Goal: Transaction & Acquisition: Purchase product/service

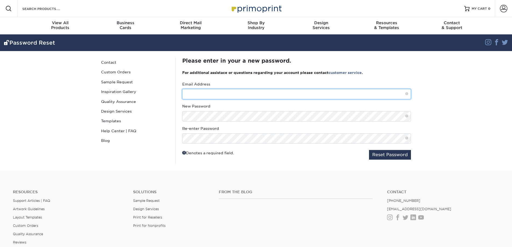
click at [229, 96] on input "text" at bounding box center [296, 94] width 229 height 10
drag, startPoint x: 215, startPoint y: 96, endPoint x: 228, endPoint y: 98, distance: 13.3
click at [228, 98] on input "jbrillabong@yahoo.com" at bounding box center [296, 94] width 229 height 10
type input "[EMAIL_ADDRESS][DOMAIN_NAME]"
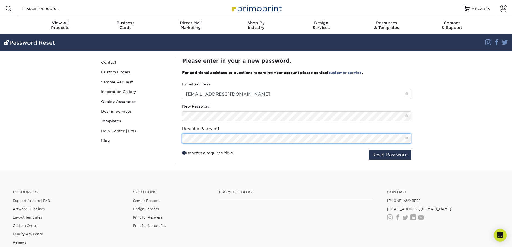
click at [369, 150] on button "Reset Password" at bounding box center [390, 155] width 42 height 10
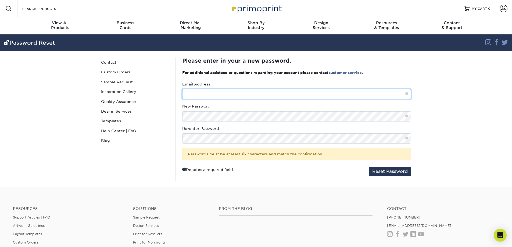
click at [242, 93] on input "text" at bounding box center [296, 94] width 229 height 10
paste input "jbrillabong@gmail.com"
type input "jbrillabong@gmail.com"
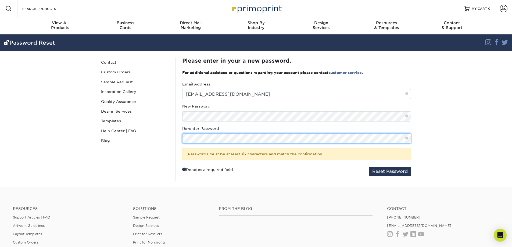
click at [369, 167] on button "Reset Password" at bounding box center [390, 172] width 42 height 10
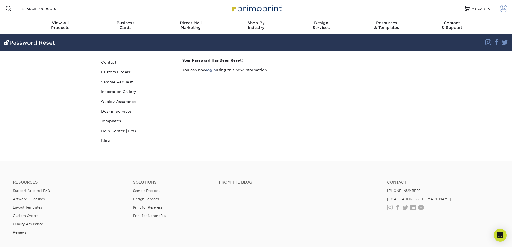
type input "[EMAIL_ADDRESS][DOMAIN_NAME]"
click at [507, 6] on span at bounding box center [504, 9] width 8 height 8
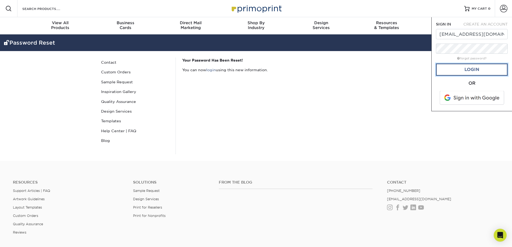
click at [472, 72] on link "Login" at bounding box center [472, 69] width 72 height 12
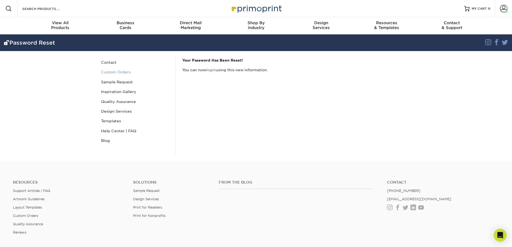
click at [126, 75] on link "Custom Orders" at bounding box center [135, 72] width 73 height 10
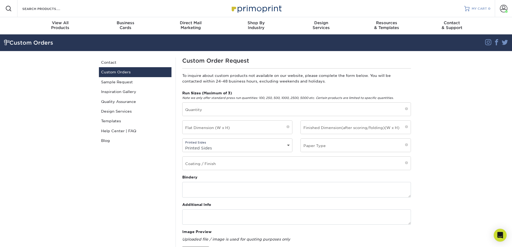
click at [483, 7] on span "MY CART" at bounding box center [479, 8] width 15 height 5
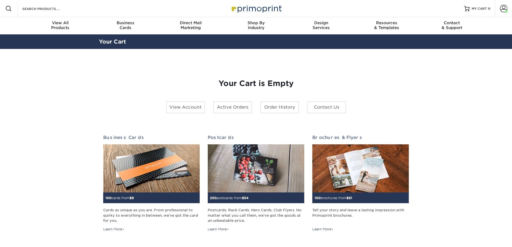
click at [504, 7] on span at bounding box center [504, 9] width 8 height 8
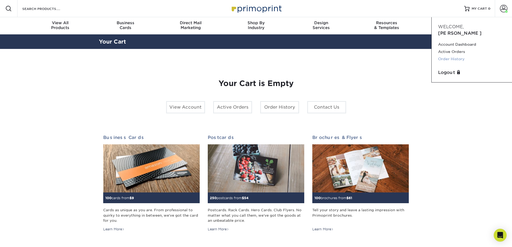
click at [453, 55] on link "Order History" at bounding box center [471, 58] width 67 height 7
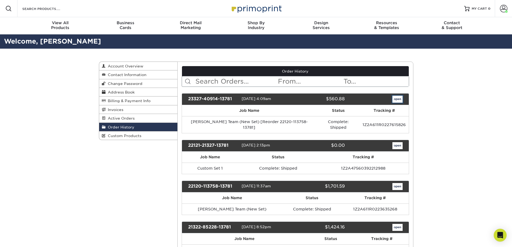
click at [400, 99] on link "open" at bounding box center [398, 99] width 10 height 7
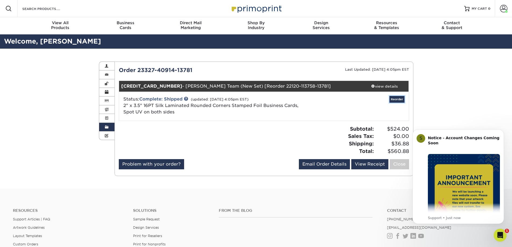
click at [402, 97] on link "Reorder" at bounding box center [397, 99] width 15 height 7
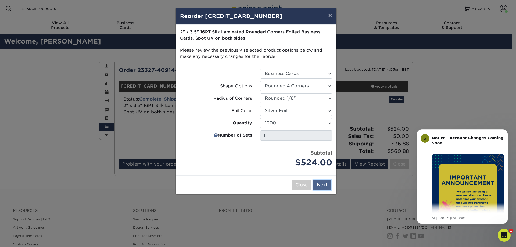
click at [326, 184] on button "Next" at bounding box center [322, 185] width 18 height 10
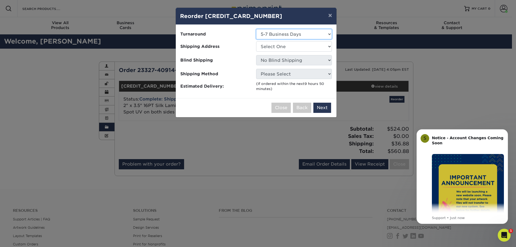
click at [307, 38] on select "Select One 5-7 Business Days" at bounding box center [294, 34] width 76 height 10
click at [308, 34] on select "Select One 5-7 Business Days" at bounding box center [294, 34] width 76 height 10
click at [303, 49] on select "Select One Primary" at bounding box center [294, 46] width 76 height 10
select select "35437"
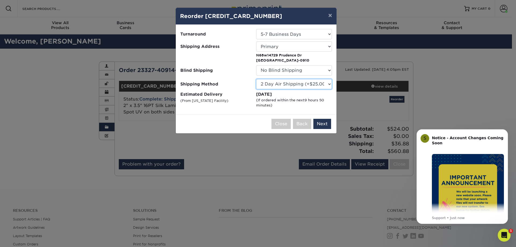
click at [306, 85] on select "Please Select Ground Shipping (+$8.96) 3 Day Shipping Service (+$22.65) 2 Day A…" at bounding box center [294, 84] width 76 height 10
select select "01"
click at [256, 79] on select "Please Select Ground Shipping (+$8.96) 3 Day Shipping Service (+$22.65) 2 Day A…" at bounding box center [294, 84] width 76 height 10
click at [330, 120] on button "Next" at bounding box center [322, 124] width 18 height 10
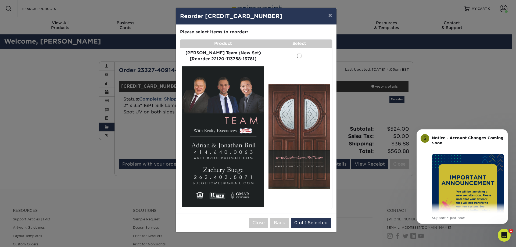
click at [297, 57] on span at bounding box center [299, 56] width 5 height 5
click at [0, 0] on input "checkbox" at bounding box center [0, 0] width 0 height 0
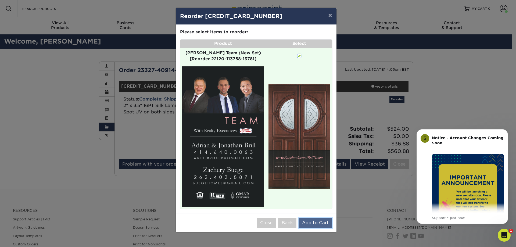
click at [315, 218] on button "Add to Cart" at bounding box center [316, 223] width 34 height 10
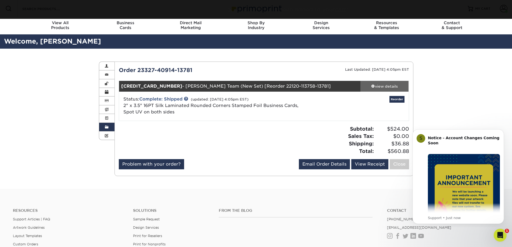
click at [384, 85] on div "view details" at bounding box center [385, 86] width 48 height 5
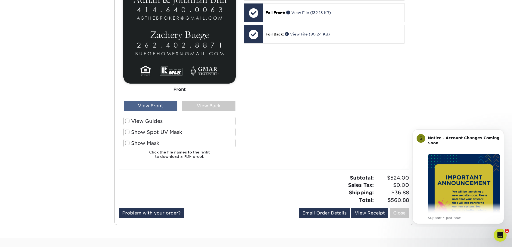
scroll to position [314, 0]
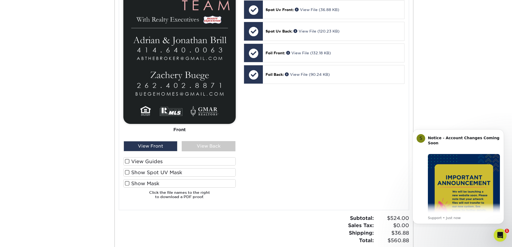
click at [126, 164] on label "View Guides" at bounding box center [179, 161] width 112 height 8
click at [0, 0] on input "View Guides" at bounding box center [0, 0] width 0 height 0
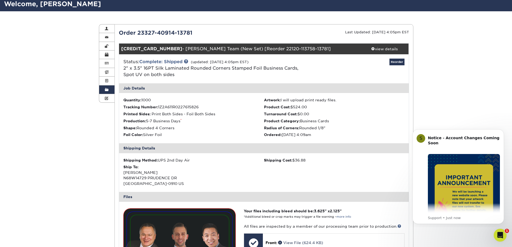
scroll to position [0, 0]
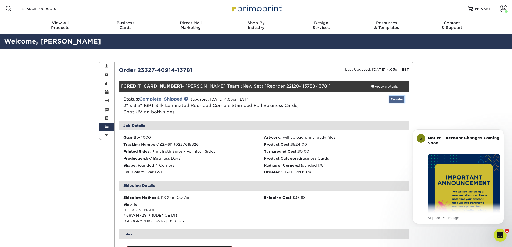
click at [398, 98] on link "Reorder" at bounding box center [397, 99] width 15 height 7
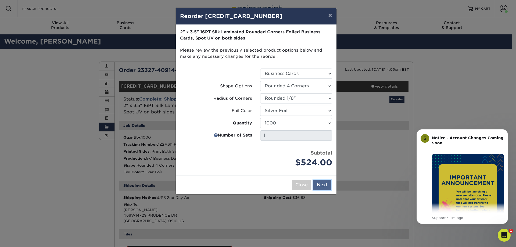
click at [322, 186] on button "Next" at bounding box center [322, 185] width 18 height 10
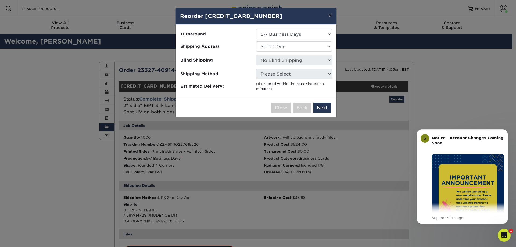
click at [329, 14] on button "×" at bounding box center [330, 15] width 12 height 15
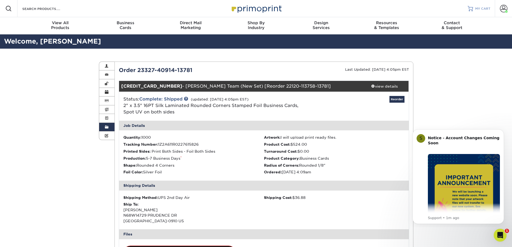
click at [486, 6] on span "MY CART" at bounding box center [482, 8] width 15 height 5
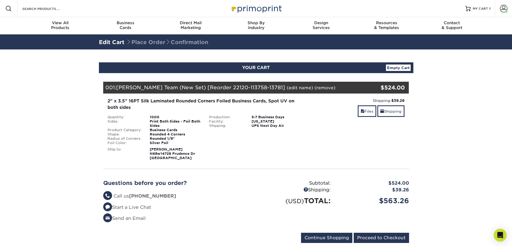
scroll to position [90, 0]
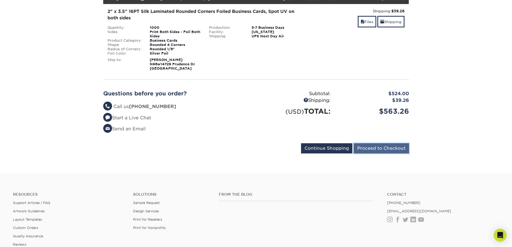
click at [381, 154] on input "Proceed to Checkout" at bounding box center [381, 148] width 55 height 10
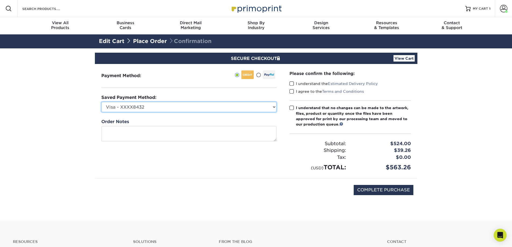
click at [200, 108] on select "Visa - XXXX8432 Visa - XXXX0061 MasterCard - XXXX7705 New Credit Card" at bounding box center [188, 107] width 175 height 10
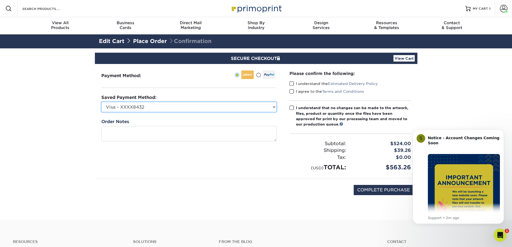
click at [268, 109] on select "Visa - XXXX8432 Visa - XXXX0061 MasterCard - XXXX7705 New Credit Card" at bounding box center [188, 107] width 175 height 10
click at [260, 74] on span at bounding box center [258, 75] width 5 height 5
click at [0, 0] on input "radio" at bounding box center [0, 0] width 0 height 0
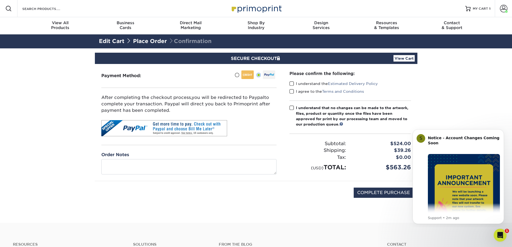
click at [291, 84] on span at bounding box center [292, 83] width 5 height 5
click at [0, 0] on input "I understand the Estimated Delivery Policy" at bounding box center [0, 0] width 0 height 0
click at [292, 90] on span at bounding box center [292, 91] width 5 height 5
click at [0, 0] on input "I agree to the Terms and Conditions" at bounding box center [0, 0] width 0 height 0
click at [291, 108] on span at bounding box center [292, 107] width 5 height 5
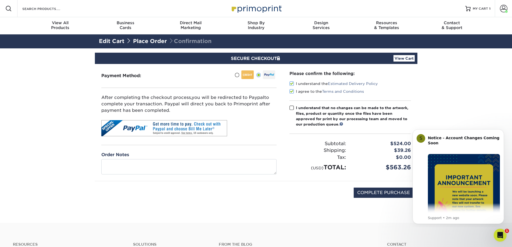
click at [0, 0] on input "I understand that no changes can be made to the artwork, files, product or quan…" at bounding box center [0, 0] width 0 height 0
click at [238, 76] on span at bounding box center [237, 75] width 5 height 5
click at [0, 0] on input "radio" at bounding box center [0, 0] width 0 height 0
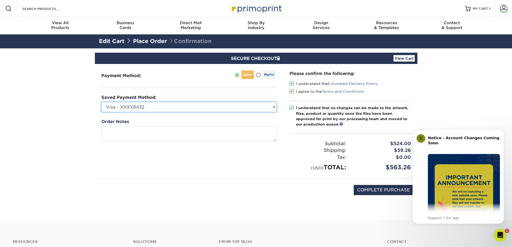
click at [203, 107] on select "Visa - XXXX8432 Visa - XXXX0061 MasterCard - XXXX7705 New Credit Card" at bounding box center [188, 107] width 175 height 10
